Goal: Task Accomplishment & Management: Complete application form

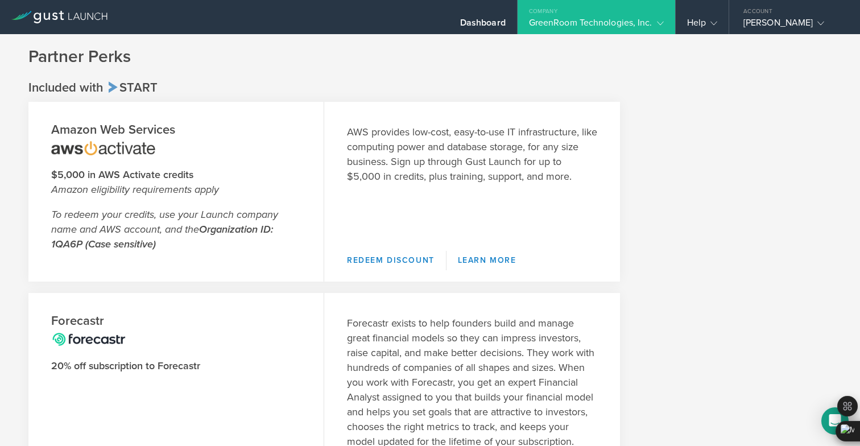
click at [609, 21] on div "GreenRoom Technologies, Inc." at bounding box center [596, 25] width 135 height 17
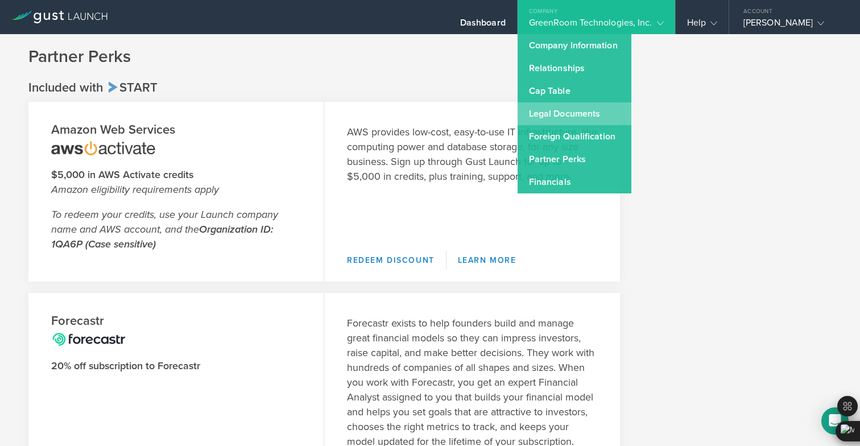
click at [563, 121] on link "Legal Documents" at bounding box center [575, 113] width 114 height 23
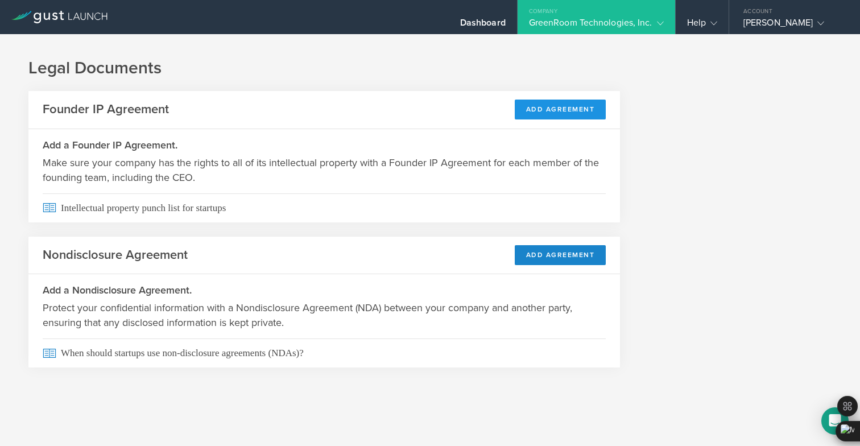
click at [551, 113] on button "Add Agreement" at bounding box center [561, 110] width 92 height 20
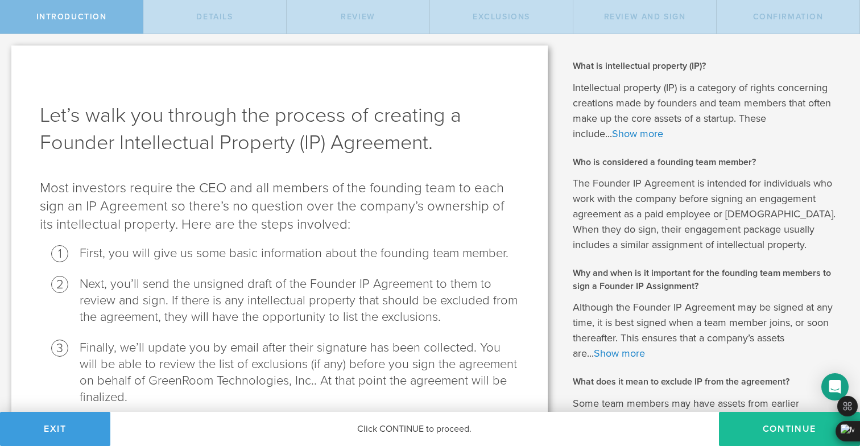
click at [535, 40] on div "Let’s walk you through the process of creating a Founder Intellectual Property …" at bounding box center [279, 381] width 559 height 695
click at [84, 418] on button "Exit" at bounding box center [55, 429] width 110 height 34
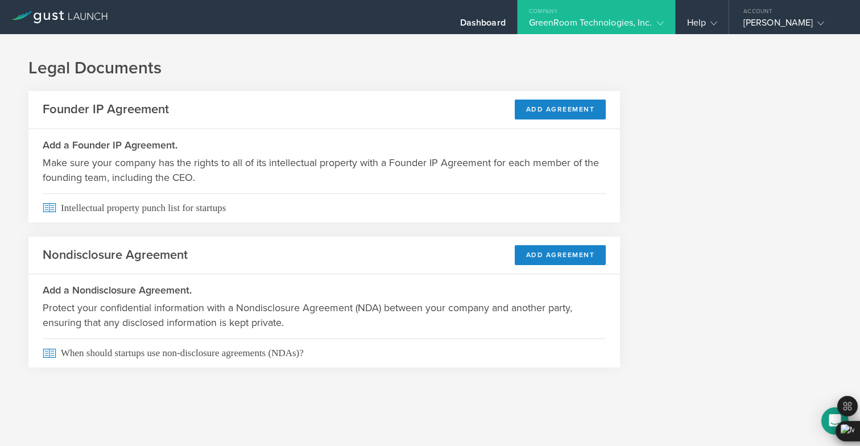
click at [619, 22] on div "GreenRoom Technologies, Inc." at bounding box center [596, 25] width 135 height 17
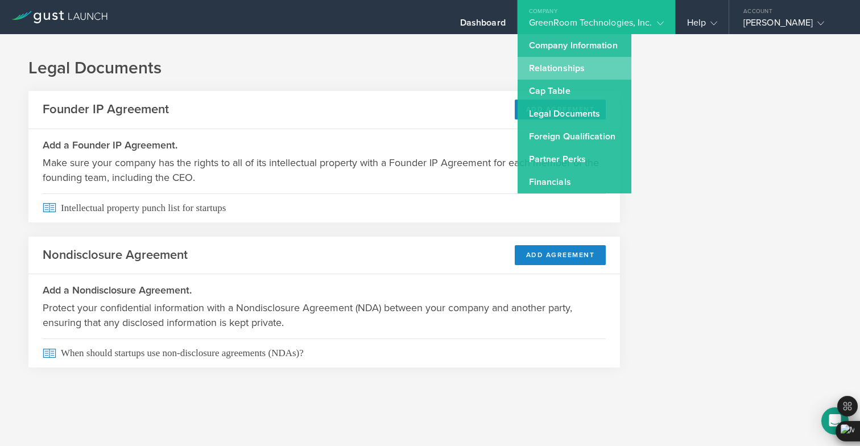
click at [559, 68] on link "Relationships" at bounding box center [575, 68] width 114 height 23
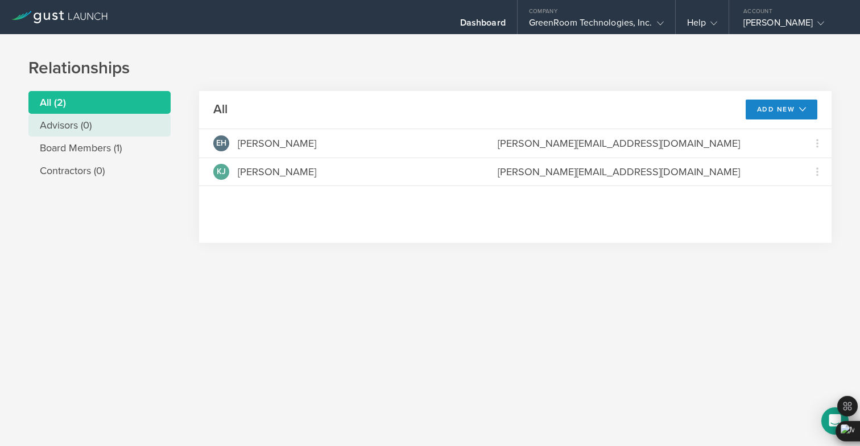
click at [116, 127] on li "Advisors (0)" at bounding box center [99, 125] width 142 height 23
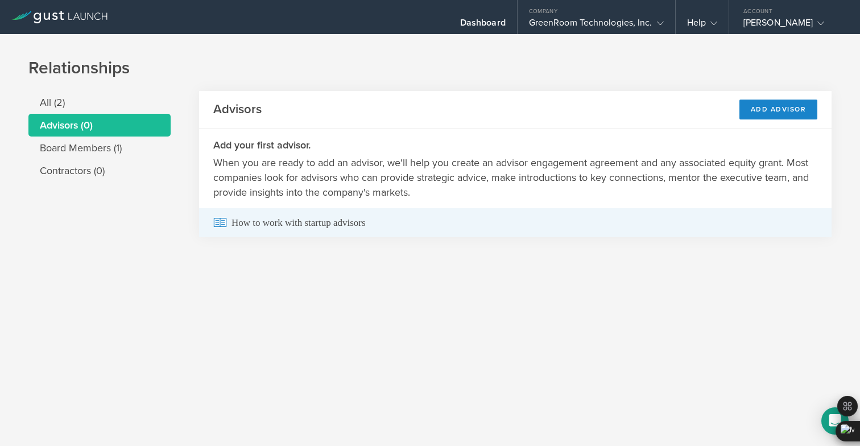
click at [288, 222] on span "How to work with startup advisors" at bounding box center [515, 222] width 604 height 29
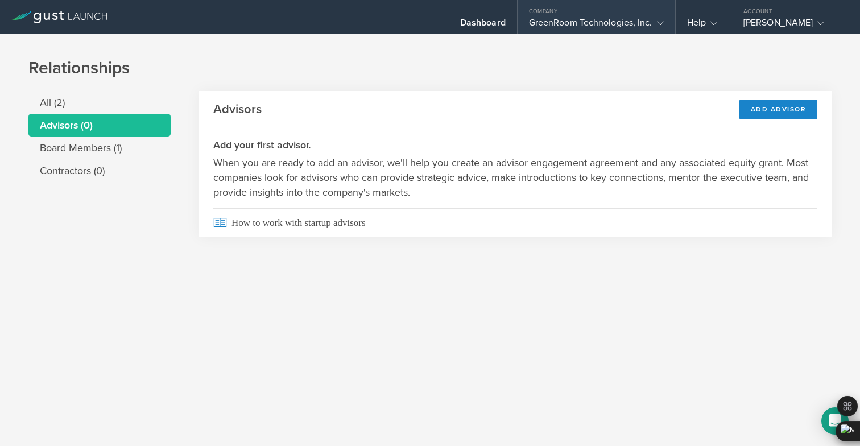
click at [571, 23] on div "GreenRoom Technologies, Inc." at bounding box center [596, 25] width 135 height 17
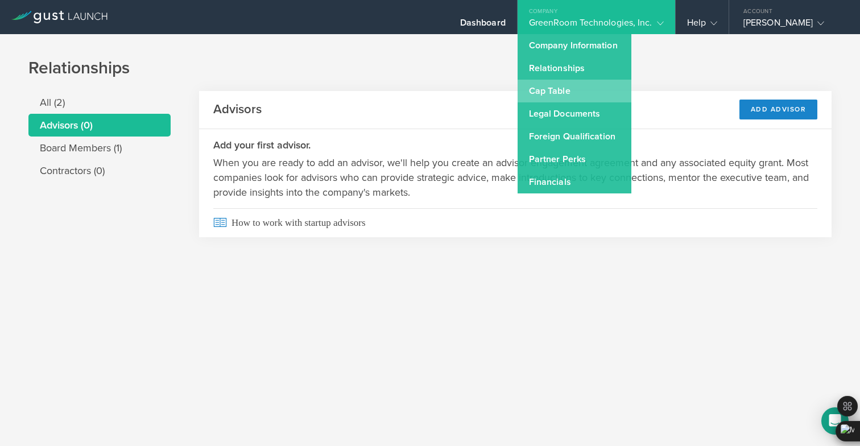
click at [557, 87] on link "Cap Table" at bounding box center [575, 91] width 114 height 23
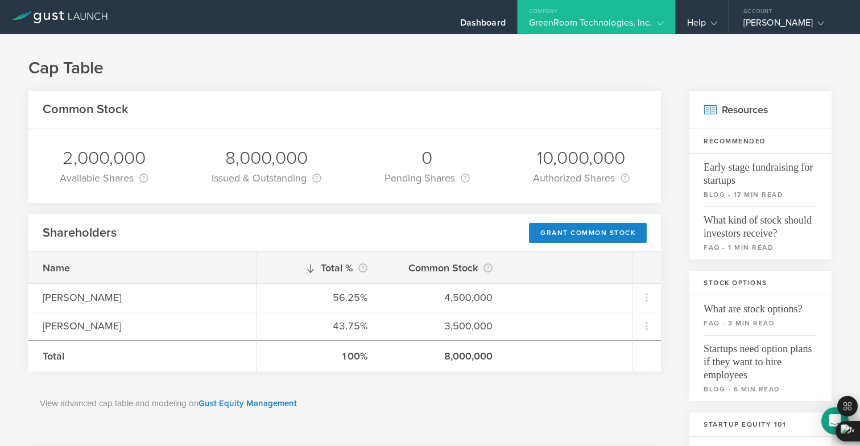
click at [102, 13] on icon at bounding box center [59, 17] width 96 height 13
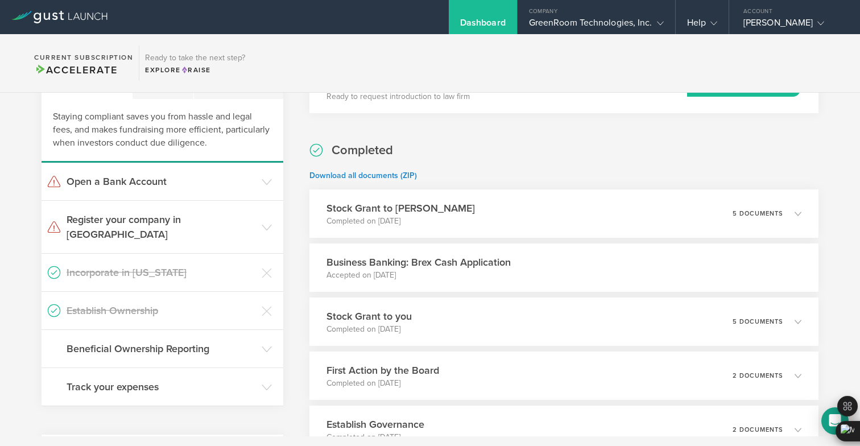
scroll to position [252, 0]
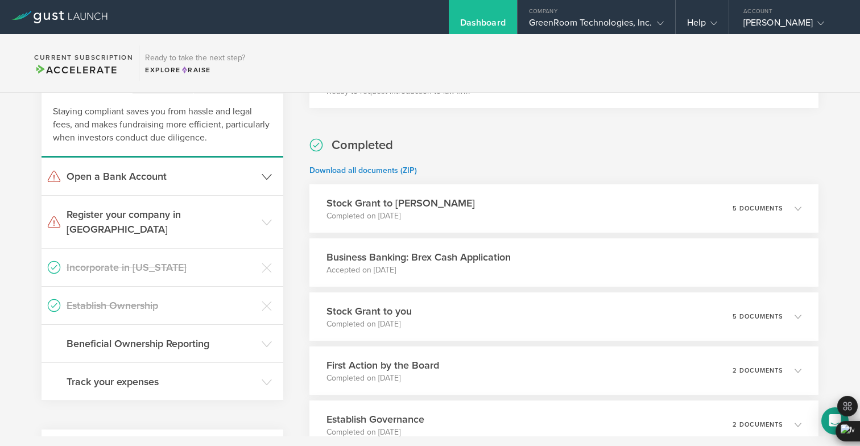
click at [255, 174] on h3 "Open a Bank Account" at bounding box center [161, 176] width 189 height 15
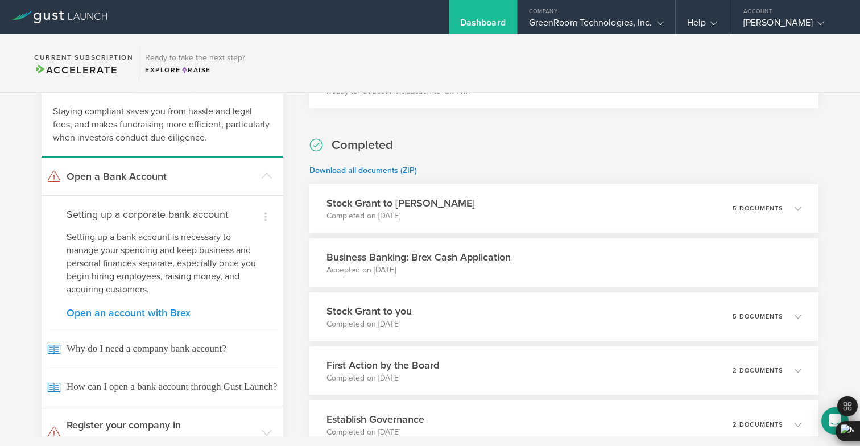
click at [175, 311] on link "Open an account with Brex" at bounding box center [163, 313] width 192 height 10
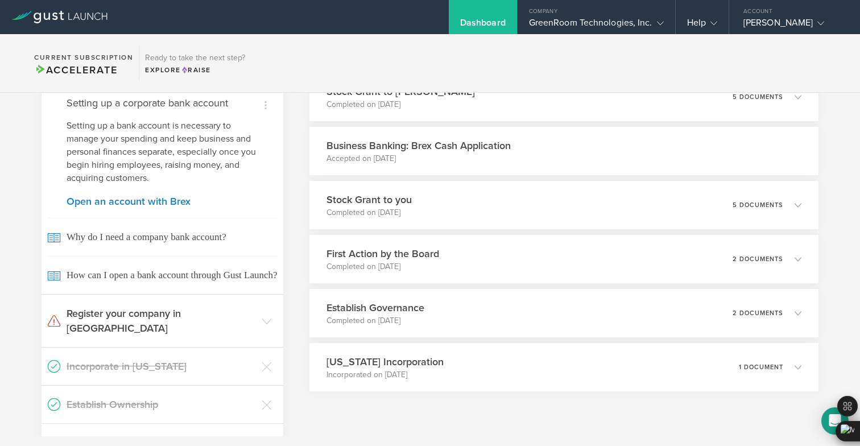
scroll to position [368, 0]
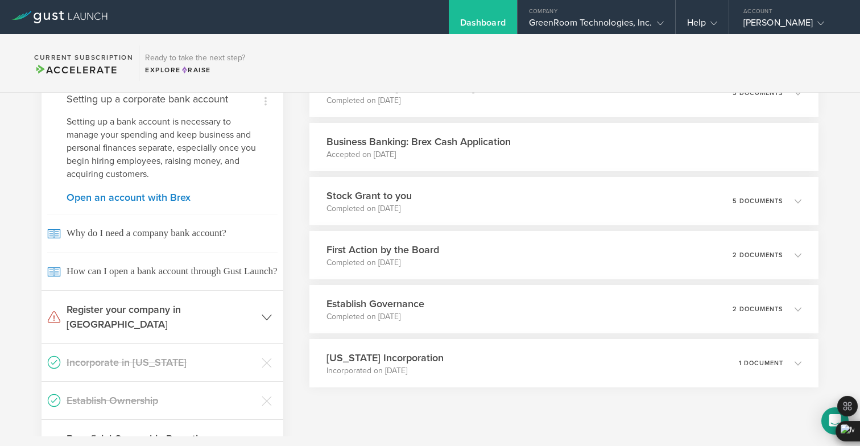
click at [220, 304] on h3 "Register your company in [GEOGRAPHIC_DATA]" at bounding box center [161, 317] width 189 height 30
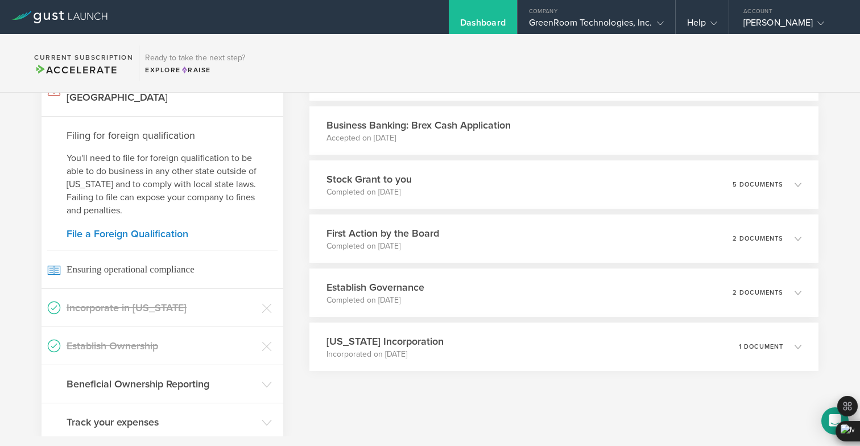
scroll to position [391, 0]
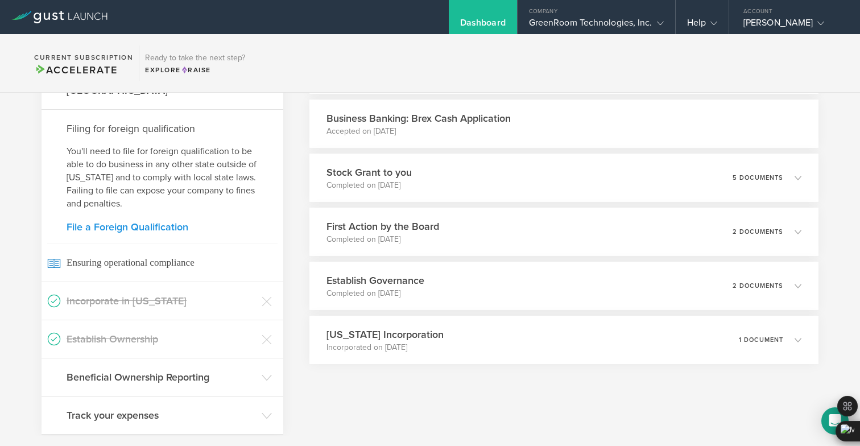
click at [164, 222] on link "File a Foreign Qualification" at bounding box center [163, 227] width 192 height 10
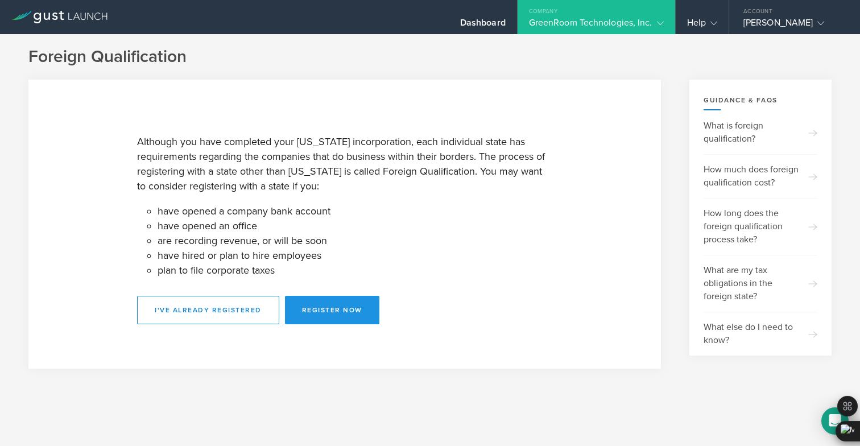
click at [307, 303] on button "Register Now" at bounding box center [332, 310] width 94 height 28
select select "NY"
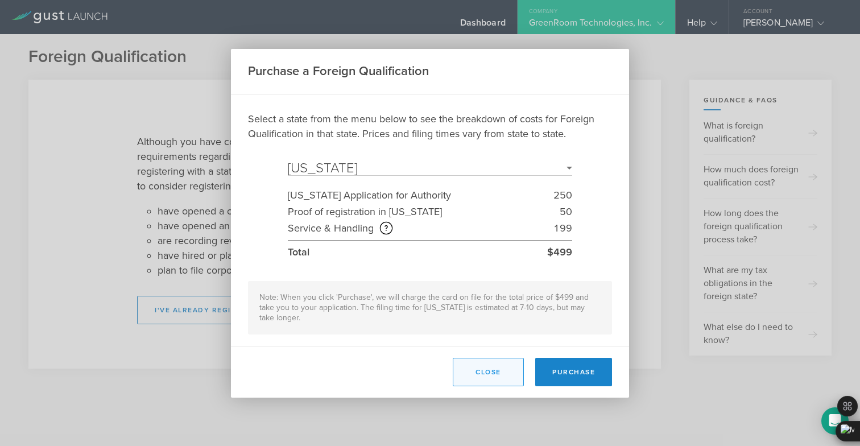
click at [479, 373] on button "Close" at bounding box center [488, 372] width 71 height 28
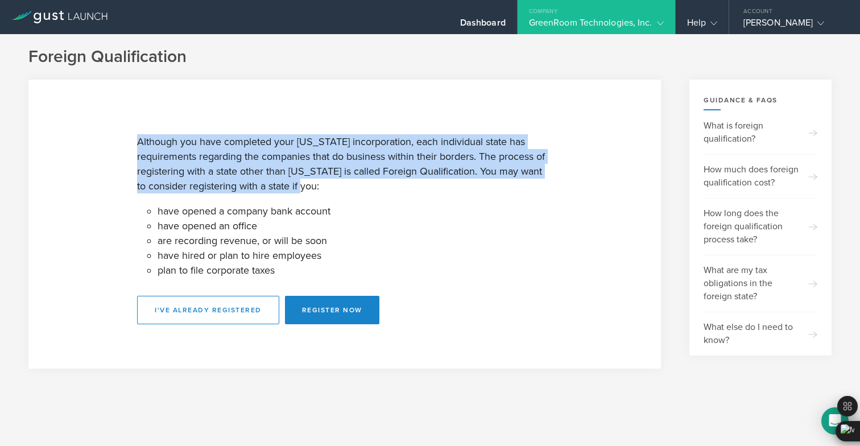
drag, startPoint x: 378, startPoint y: 127, endPoint x: 386, endPoint y: 183, distance: 56.3
click at [386, 183] on div "Although you have completed your [US_STATE] incorporation, each individual stat…" at bounding box center [344, 224] width 415 height 200
click at [387, 162] on p "Although you have completed your [US_STATE] incorporation, each individual stat…" at bounding box center [344, 163] width 415 height 59
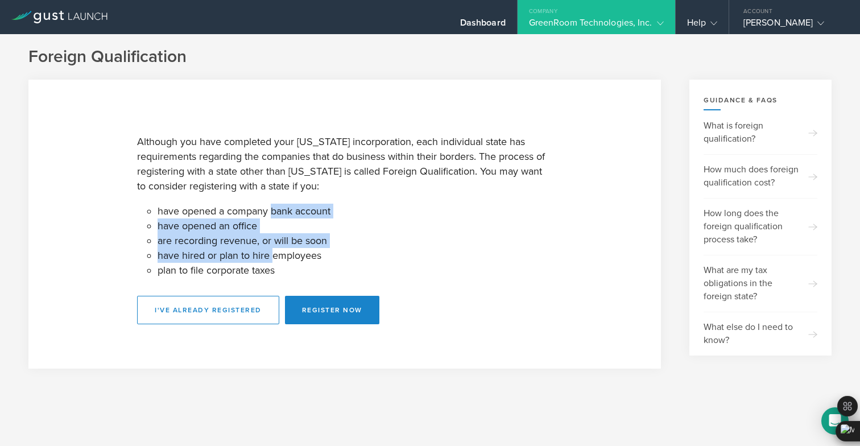
drag, startPoint x: 272, startPoint y: 212, endPoint x: 273, endPoint y: 252, distance: 39.8
click at [273, 252] on ul "have opened a company bank account have opened an office are recording revenue,…" at bounding box center [355, 241] width 395 height 74
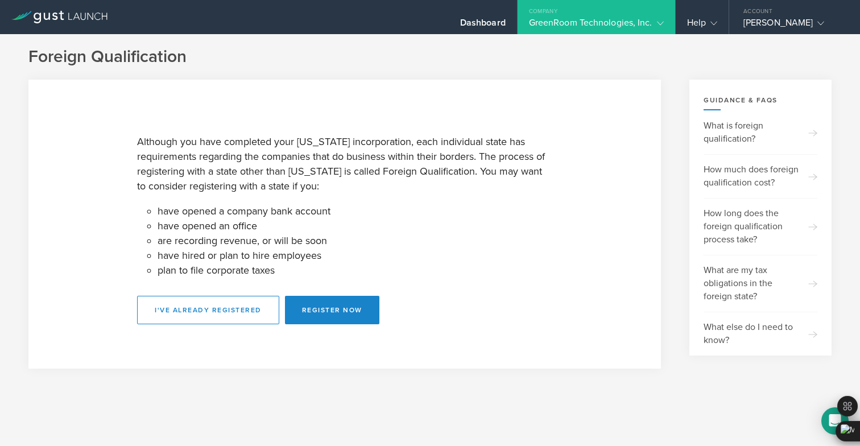
click at [230, 203] on div "Although you have completed your [US_STATE] incorporation, each individual stat…" at bounding box center [344, 224] width 415 height 200
drag, startPoint x: 232, startPoint y: 184, endPoint x: 233, endPoint y: 197, distance: 12.5
click at [233, 197] on div "Although you have completed your [US_STATE] incorporation, each individual stat…" at bounding box center [344, 224] width 415 height 200
click at [233, 179] on p "Although you have completed your [US_STATE] incorporation, each individual stat…" at bounding box center [344, 163] width 415 height 59
click at [233, 180] on p "Although you have completed your [US_STATE] incorporation, each individual stat…" at bounding box center [344, 163] width 415 height 59
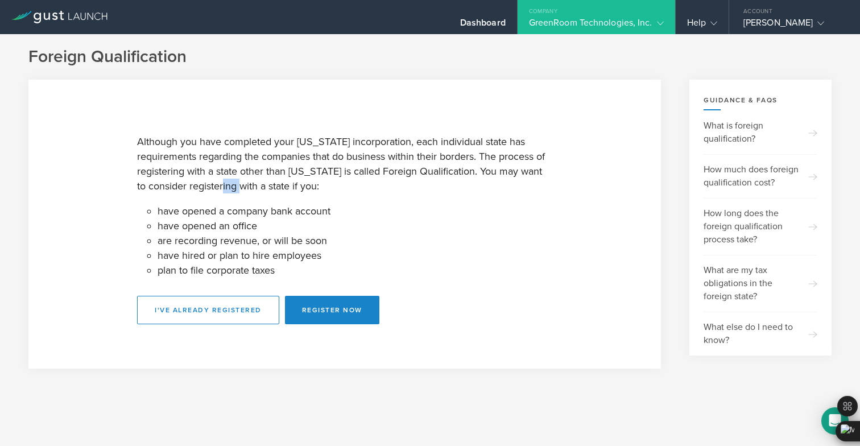
click at [233, 180] on p "Although you have completed your [US_STATE] incorporation, each individual stat…" at bounding box center [344, 163] width 415 height 59
drag, startPoint x: 222, startPoint y: 209, endPoint x: 222, endPoint y: 230, distance: 21.6
click at [222, 230] on ul "have opened a company bank account have opened an office are recording revenue,…" at bounding box center [355, 241] width 395 height 74
click at [226, 220] on li "have opened an office" at bounding box center [355, 226] width 395 height 15
drag, startPoint x: 226, startPoint y: 220, endPoint x: 226, endPoint y: 239, distance: 18.8
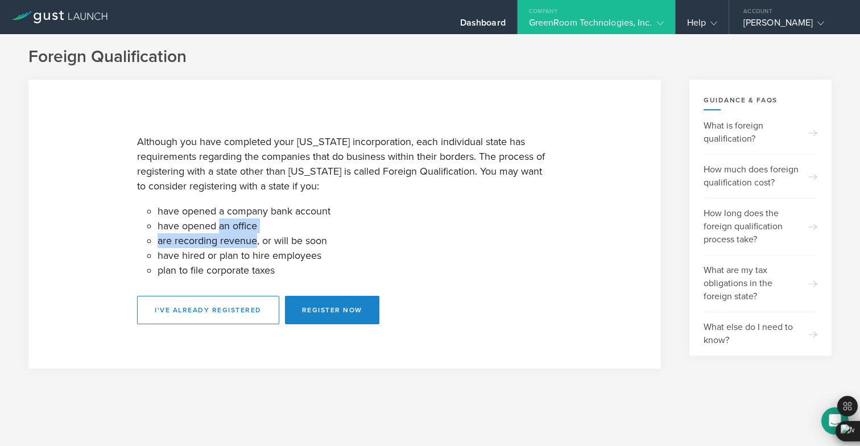
click at [226, 239] on ul "have opened a company bank account have opened an office are recording revenue,…" at bounding box center [355, 241] width 395 height 74
click at [226, 239] on li "are recording revenue, or will be soon" at bounding box center [355, 240] width 395 height 15
drag, startPoint x: 226, startPoint y: 239, endPoint x: 226, endPoint y: 261, distance: 22.2
click at [226, 261] on ul "have opened a company bank account have opened an office are recording revenue,…" at bounding box center [355, 241] width 395 height 74
click at [226, 251] on li "have hired or plan to hire employees" at bounding box center [355, 255] width 395 height 15
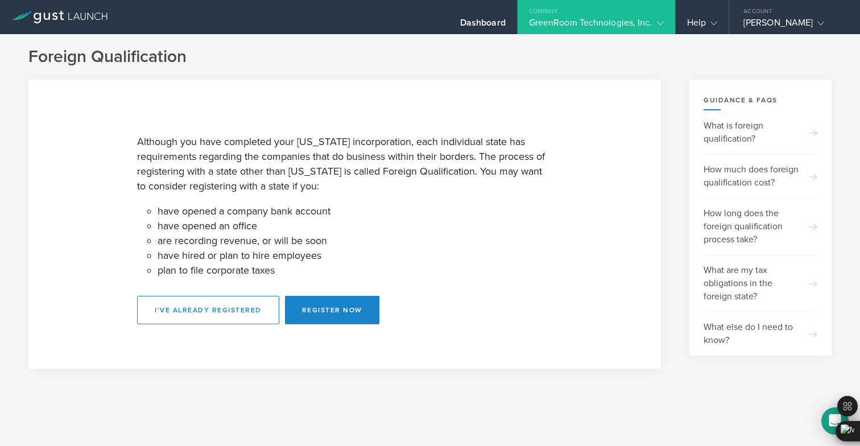
click at [94, 19] on icon at bounding box center [59, 17] width 96 height 13
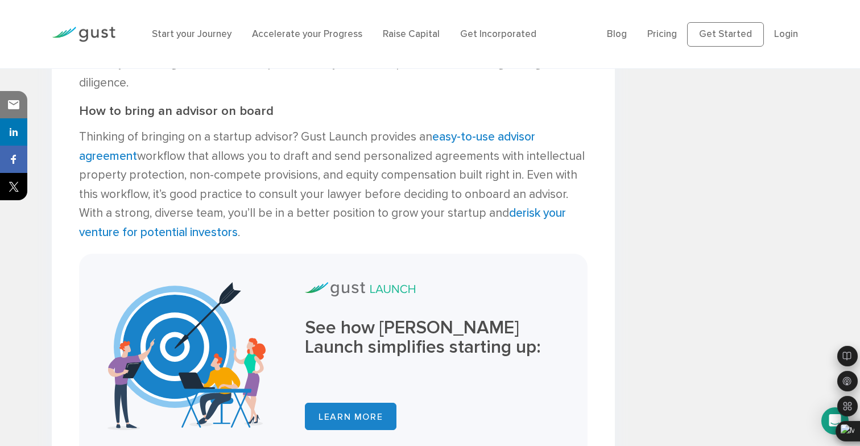
scroll to position [1927, 0]
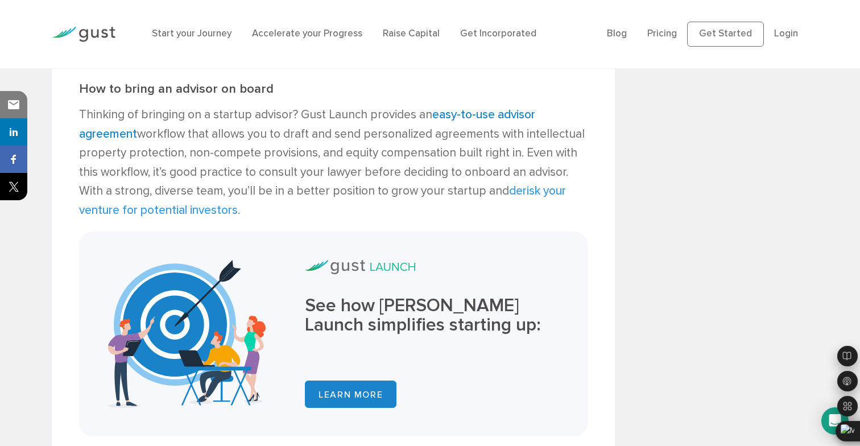
click at [523, 193] on link "derisk your venture for potential investors" at bounding box center [322, 201] width 487 height 34
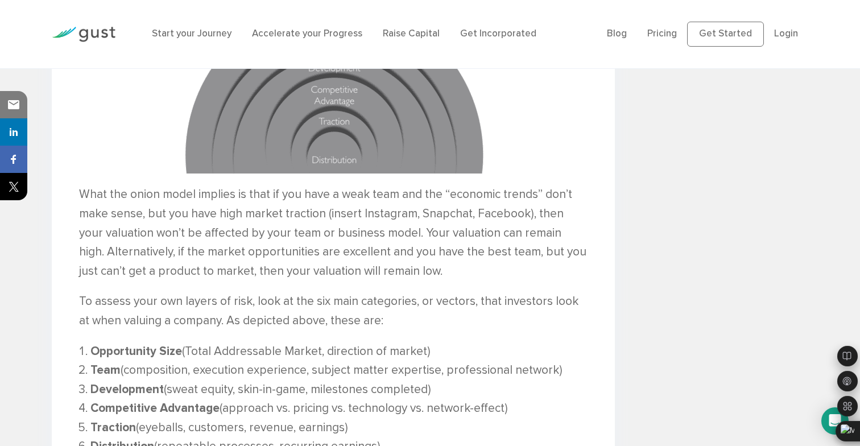
scroll to position [975, 0]
